Goal: Task Accomplishment & Management: Use online tool/utility

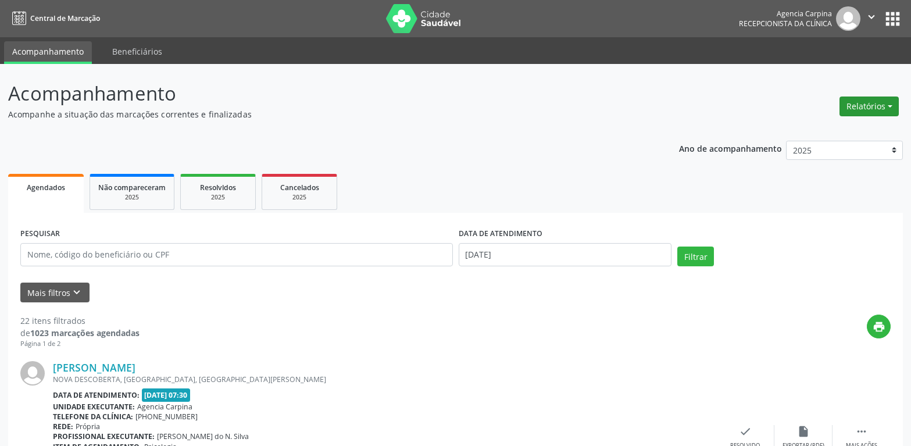
click at [853, 111] on button "Relatórios" at bounding box center [868, 106] width 59 height 20
click at [825, 126] on link "Agendamentos" at bounding box center [836, 131] width 125 height 16
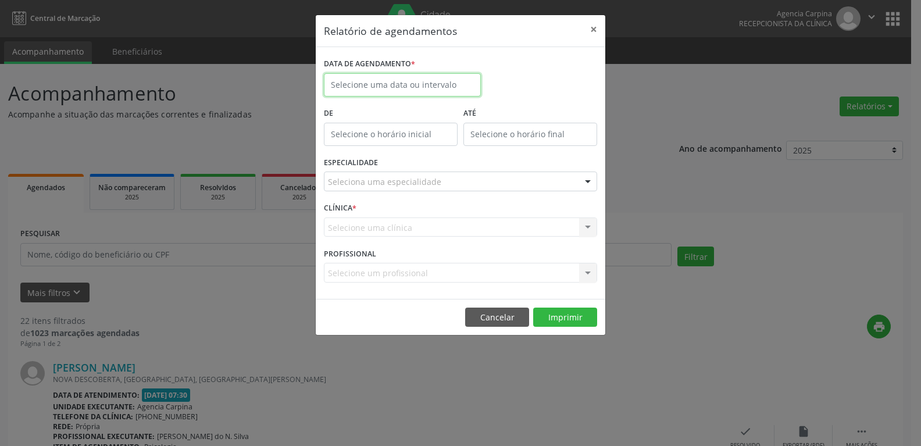
click at [442, 90] on input "text" at bounding box center [402, 84] width 157 height 23
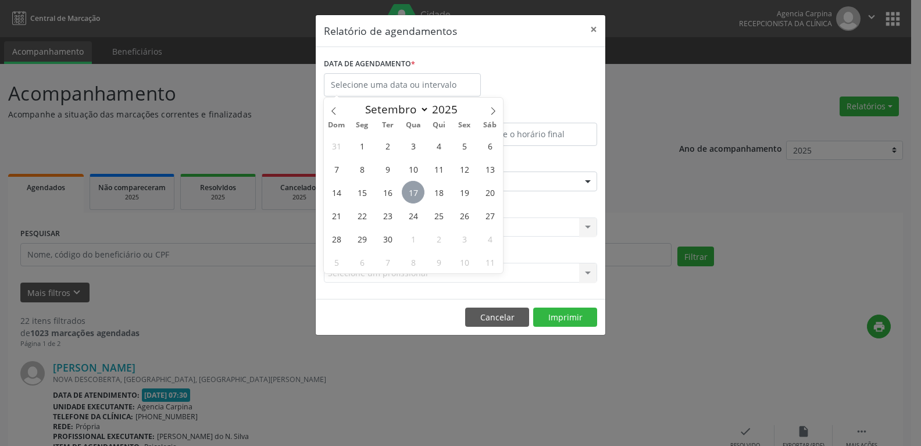
click at [412, 185] on span "17" at bounding box center [413, 192] width 23 height 23
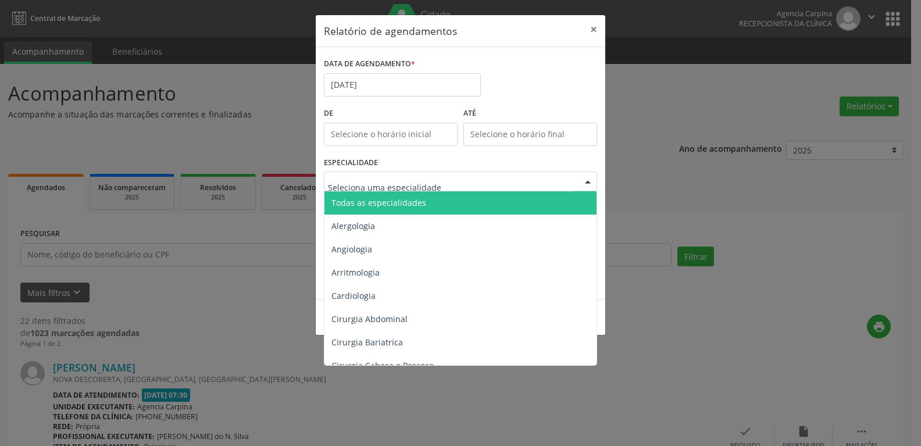
click at [416, 206] on span "Todas as especialidades" at bounding box center [378, 202] width 95 height 11
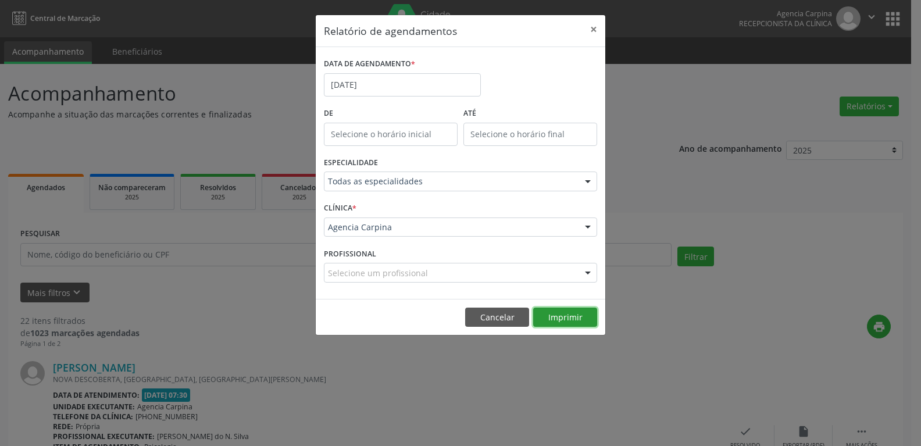
click at [555, 315] on button "Imprimir" at bounding box center [565, 317] width 64 height 20
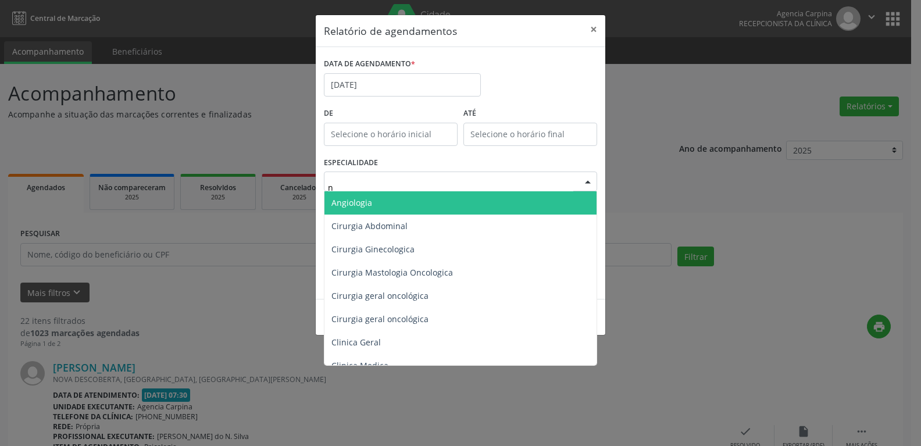
type input "nu"
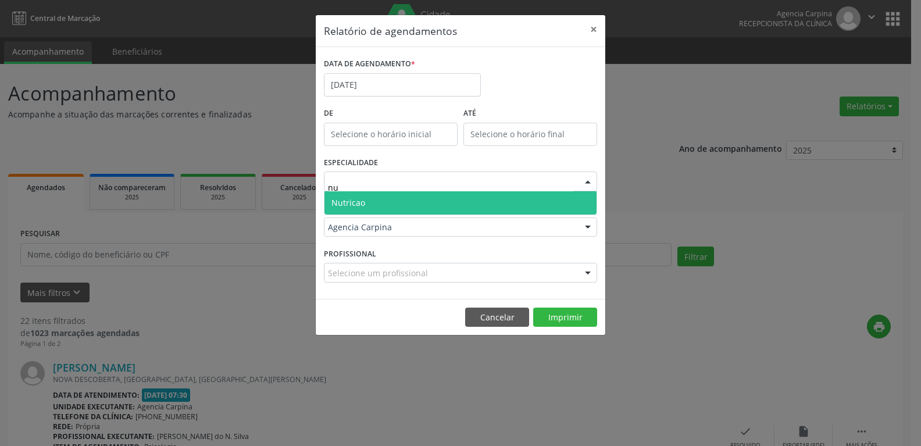
click at [403, 212] on span "Nutricao" at bounding box center [460, 202] width 272 height 23
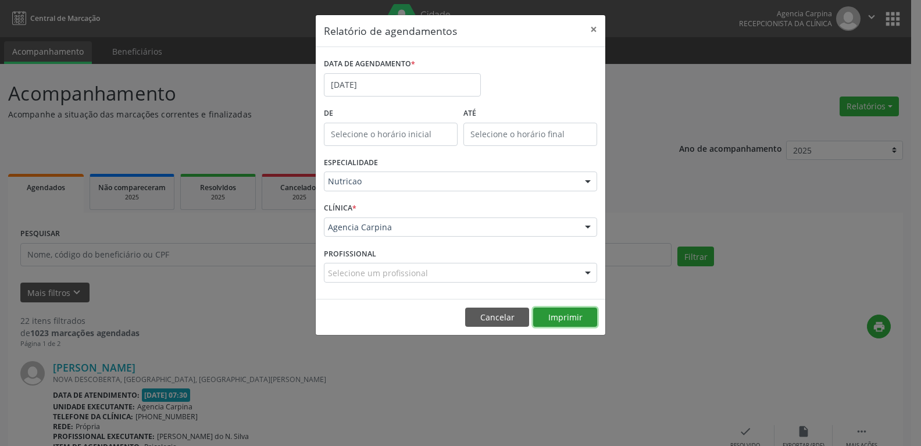
click at [581, 318] on button "Imprimir" at bounding box center [565, 317] width 64 height 20
click at [375, 90] on input "[DATE]" at bounding box center [402, 84] width 157 height 23
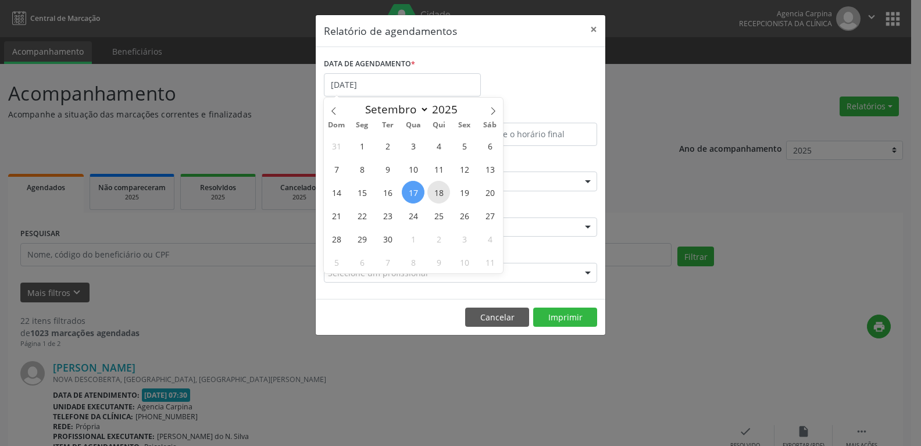
click at [437, 194] on span "18" at bounding box center [438, 192] width 23 height 23
type input "[DATE]"
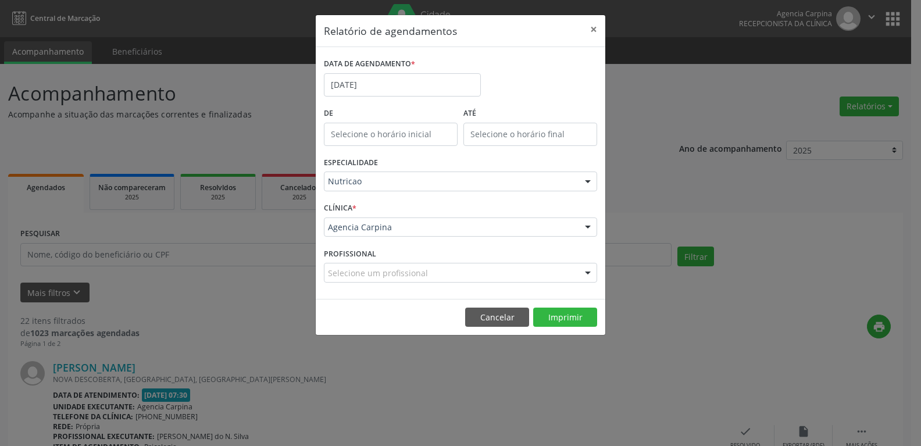
click at [510, 188] on div "Nutricao" at bounding box center [460, 181] width 273 height 20
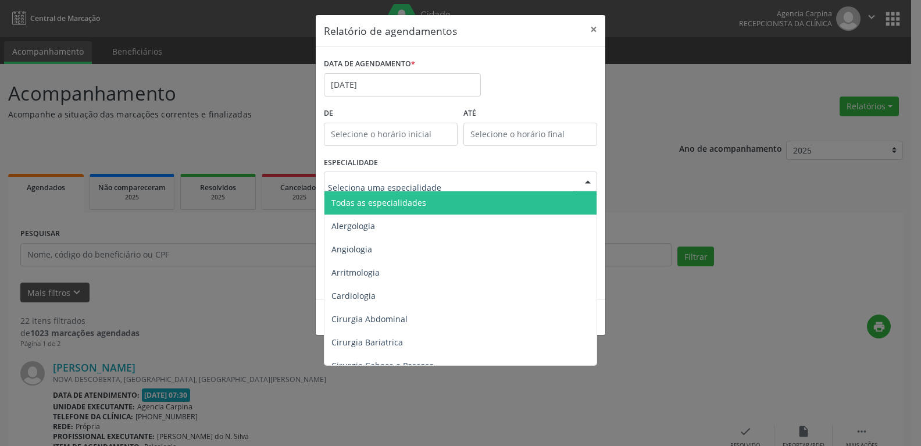
click at [489, 196] on span "Todas as especialidades" at bounding box center [461, 202] width 274 height 23
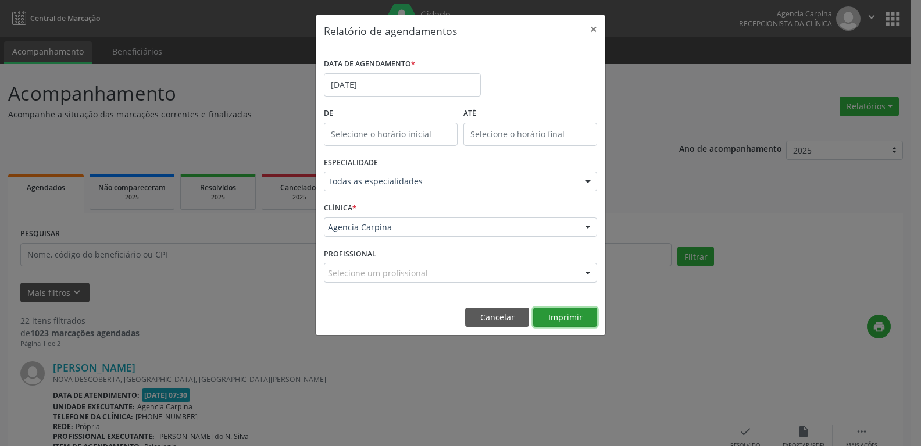
click at [580, 317] on button "Imprimir" at bounding box center [565, 317] width 64 height 20
click at [533, 307] on button "Imprimir" at bounding box center [565, 317] width 64 height 20
